Goal: Information Seeking & Learning: Learn about a topic

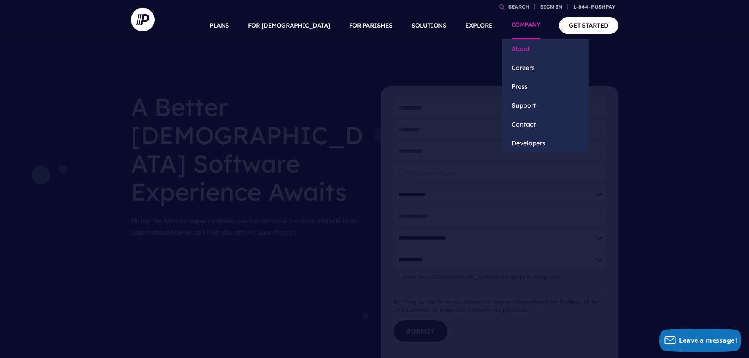
click at [523, 50] on link "About" at bounding box center [545, 48] width 86 height 19
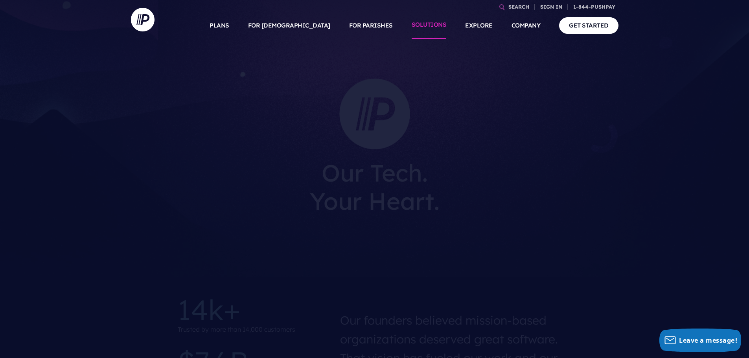
click at [424, 26] on link "SOLUTIONS" at bounding box center [428, 26] width 35 height 28
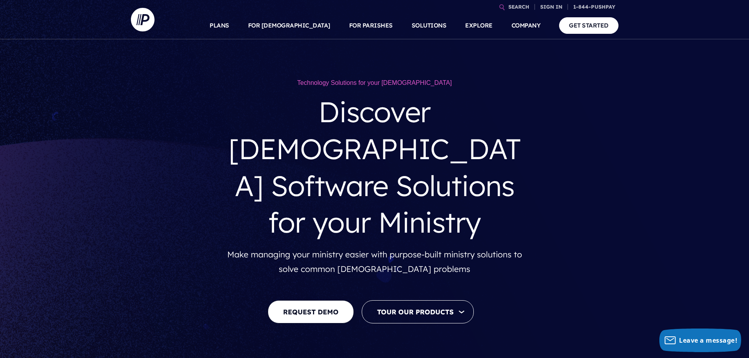
click at [424, 26] on link "SOLUTIONS" at bounding box center [428, 26] width 35 height 28
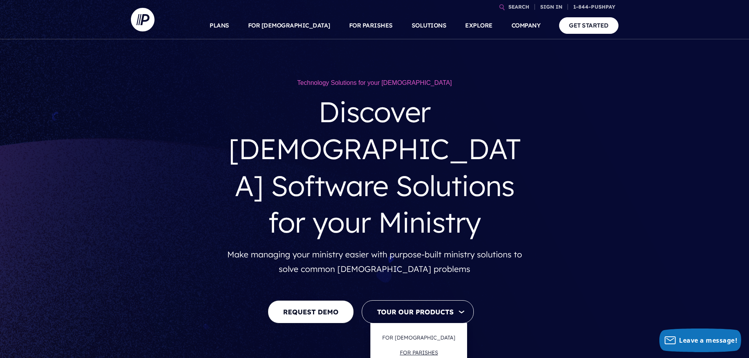
click at [413, 343] on link "FOR PARISHES" at bounding box center [419, 352] width 54 height 18
